Goal: Go to known website: Access a specific website the user already knows

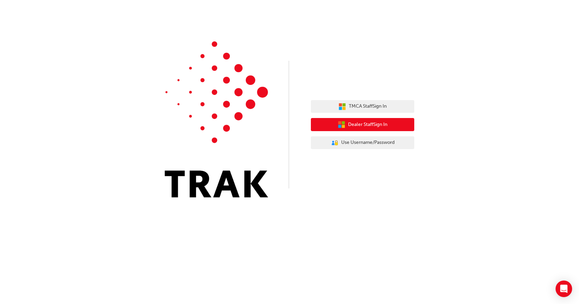
click at [357, 120] on button "Dealer Staff Sign In" at bounding box center [362, 124] width 103 height 13
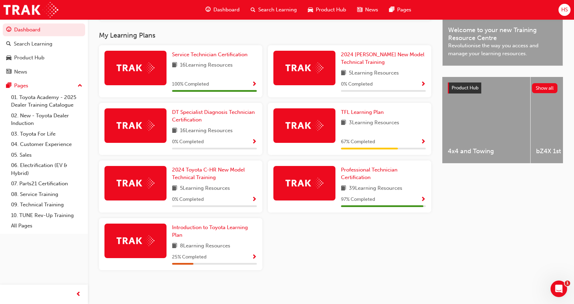
scroll to position [216, 0]
